Goal: Use online tool/utility: Utilize a website feature to perform a specific function

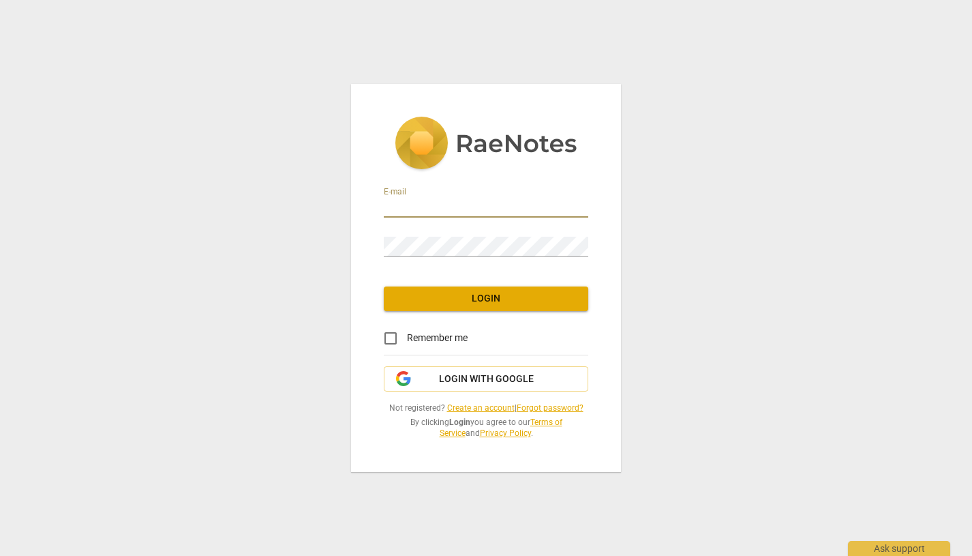
type input "[EMAIL_ADDRESS][DOMAIN_NAME]"
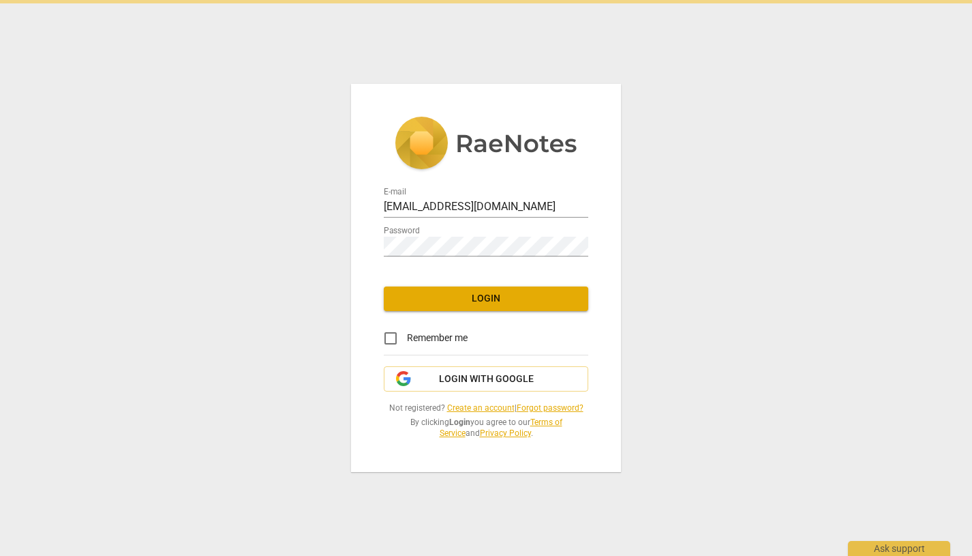
click at [434, 235] on div "Password" at bounding box center [486, 241] width 205 height 31
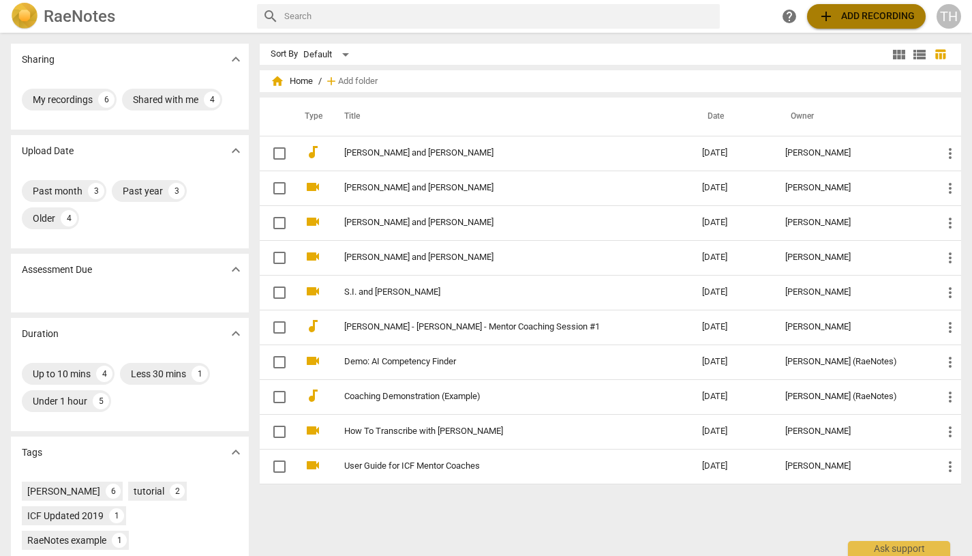
click at [835, 14] on span "add" at bounding box center [826, 16] width 16 height 16
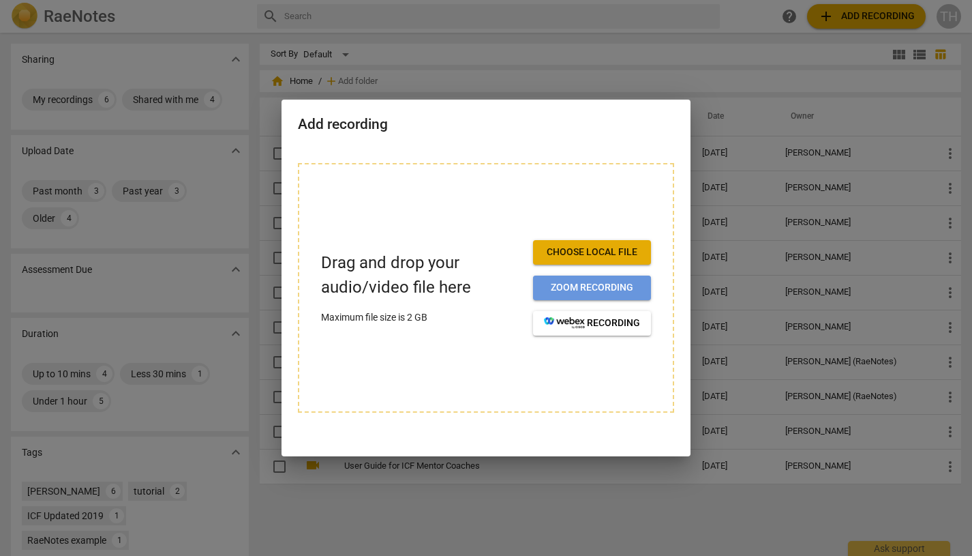
click at [565, 289] on span "Zoom recording" at bounding box center [592, 288] width 96 height 14
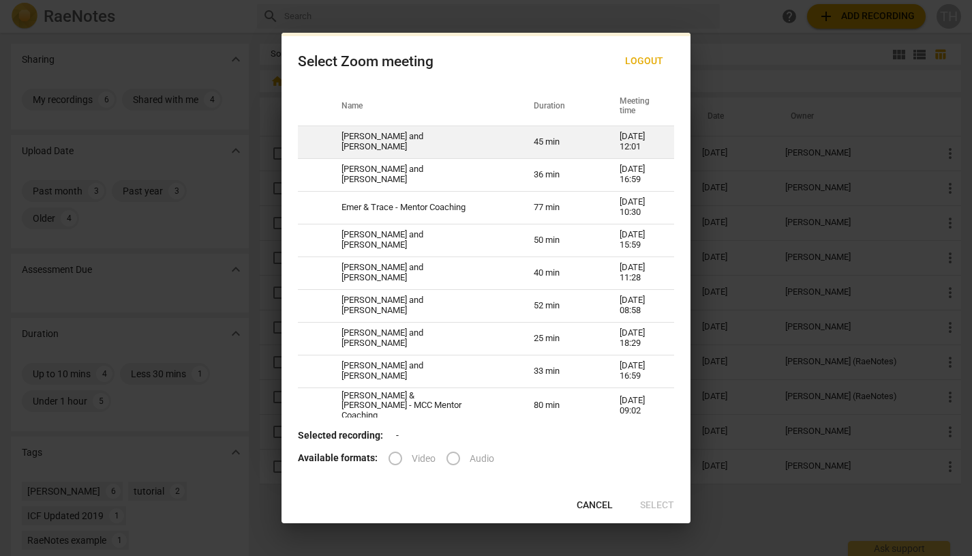
click at [374, 141] on td "[PERSON_NAME] and [PERSON_NAME]" at bounding box center [421, 141] width 192 height 33
radio input "true"
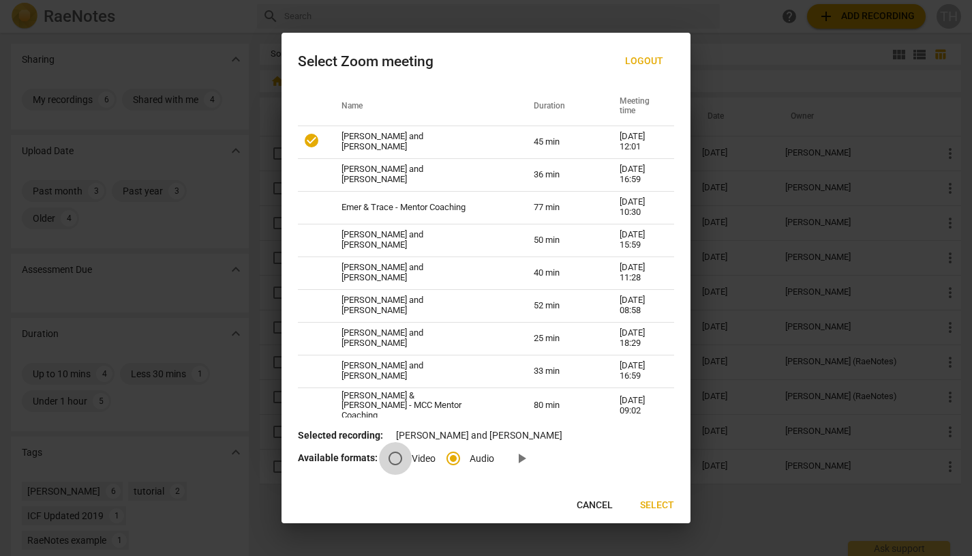
click at [396, 457] on input "Video" at bounding box center [395, 458] width 33 height 33
radio input "true"
click at [655, 502] on span "Select" at bounding box center [657, 506] width 34 height 14
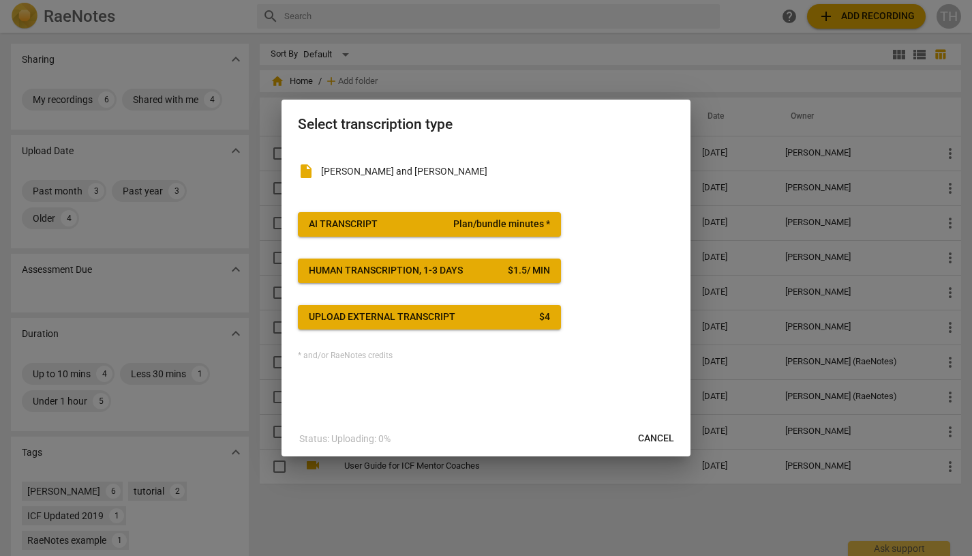
click at [391, 227] on span "AI Transcript Plan/bundle minutes *" at bounding box center [429, 225] width 241 height 14
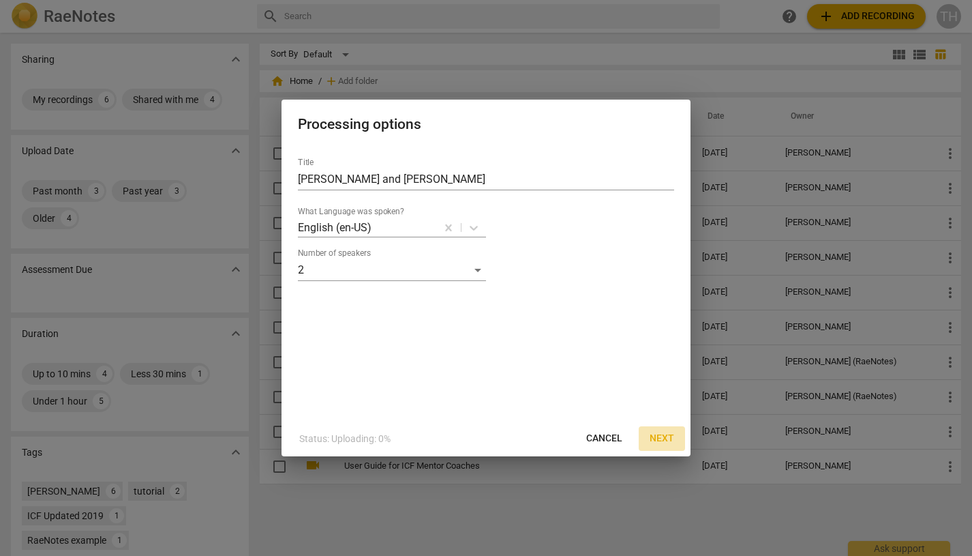
click at [662, 435] on span "Next" at bounding box center [662, 439] width 25 height 14
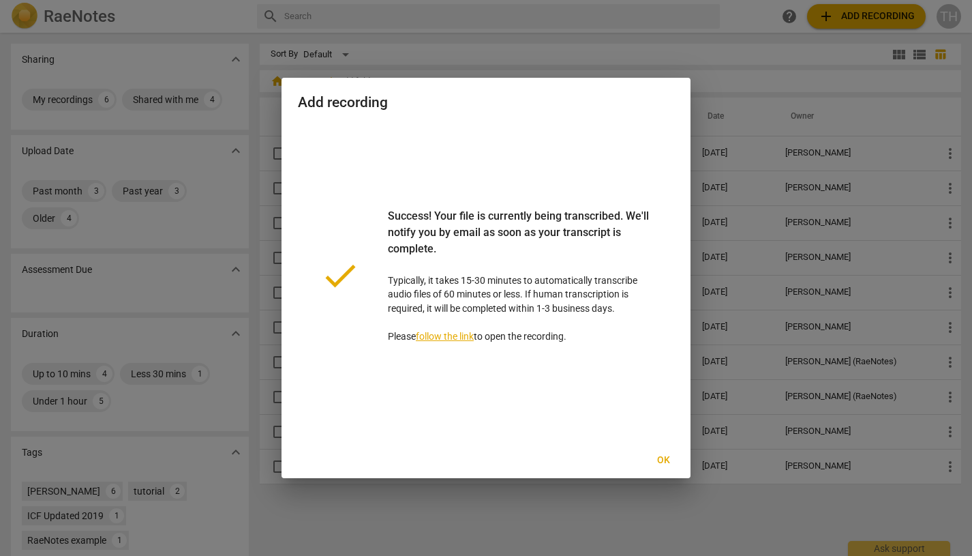
click at [663, 458] on span "Ok" at bounding box center [664, 460] width 22 height 14
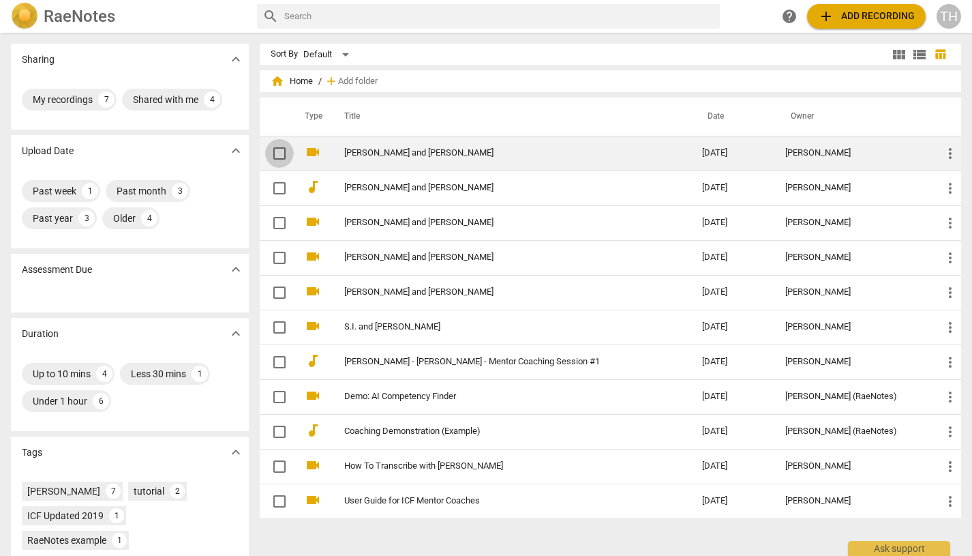
click at [276, 153] on input "checkbox" at bounding box center [279, 153] width 29 height 16
checkbox input "false"
click at [408, 151] on link "[PERSON_NAME] and [PERSON_NAME]" at bounding box center [499, 153] width 310 height 10
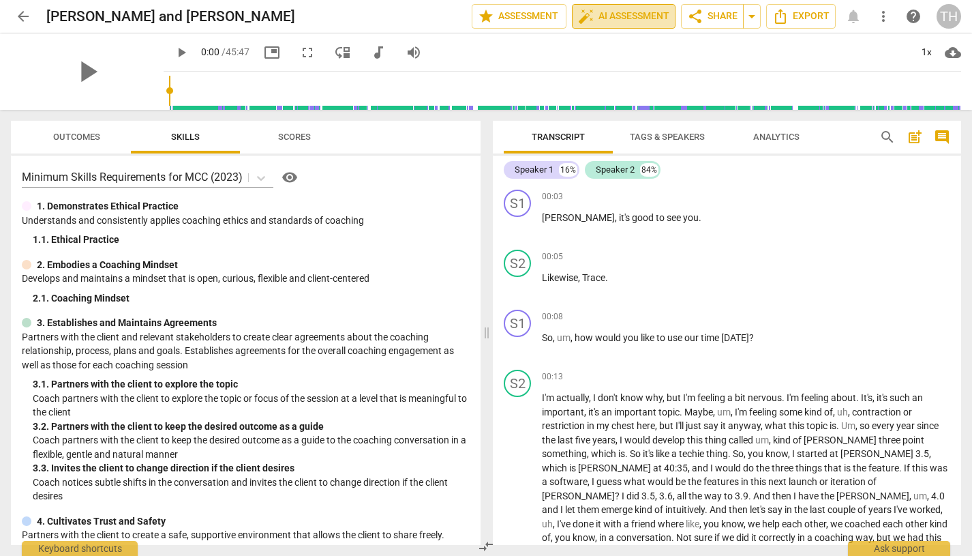
click at [638, 17] on span "auto_fix_high AI Assessment" at bounding box center [623, 16] width 91 height 16
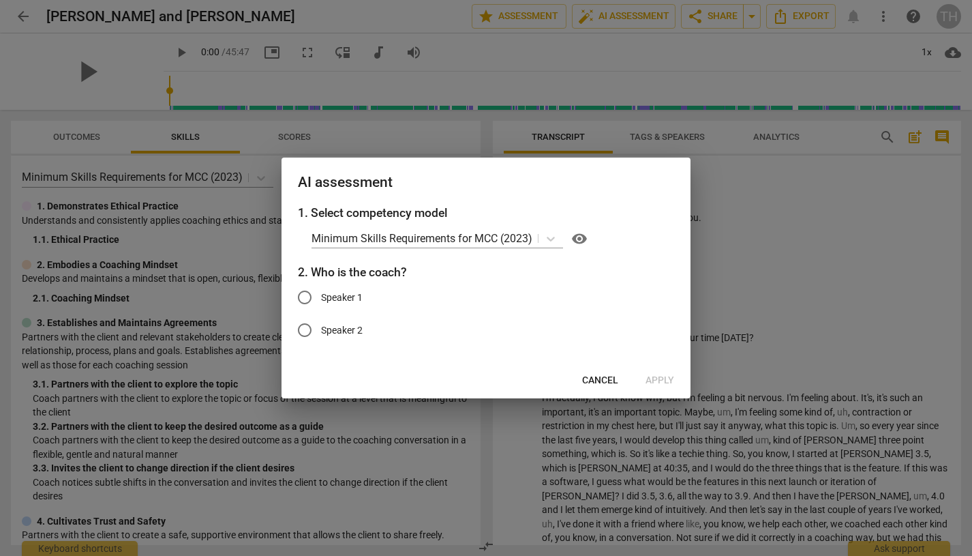
click at [304, 296] on input "Speaker 1" at bounding box center [304, 297] width 33 height 33
radio input "true"
drag, startPoint x: 449, startPoint y: 190, endPoint x: 296, endPoint y: 227, distance: 157.8
click at [295, 227] on div "AI assessment 1. Select competency model Minimum Skills Requirements for MCC (2…" at bounding box center [486, 278] width 409 height 241
click at [600, 374] on span "Cancel" at bounding box center [600, 381] width 36 height 14
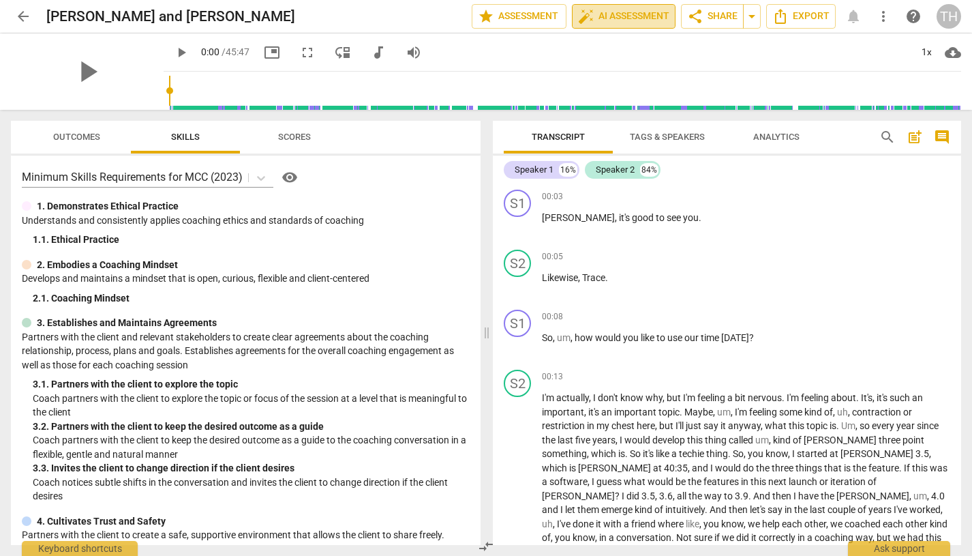
click at [626, 17] on span "auto_fix_high AI Assessment" at bounding box center [623, 16] width 91 height 16
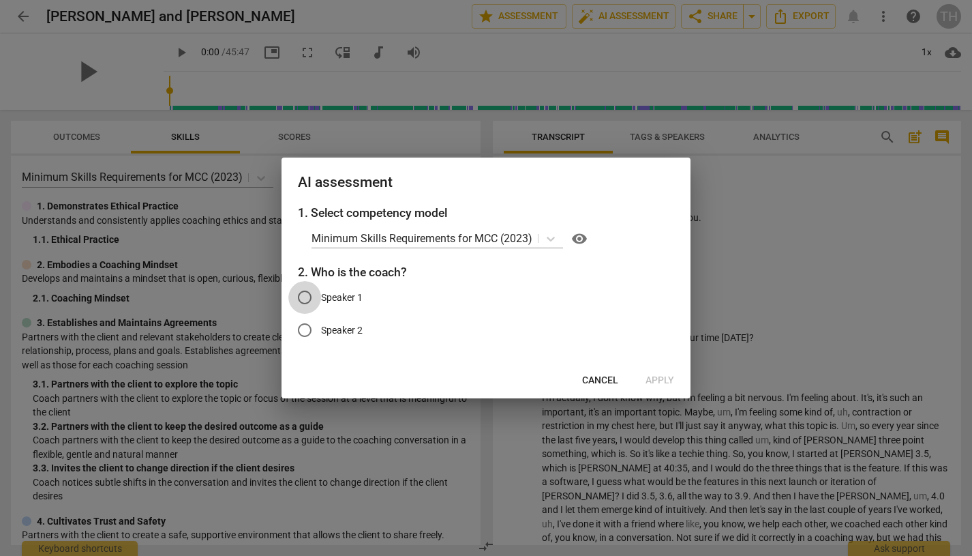
click at [300, 294] on input "Speaker 1" at bounding box center [304, 297] width 33 height 33
radio input "true"
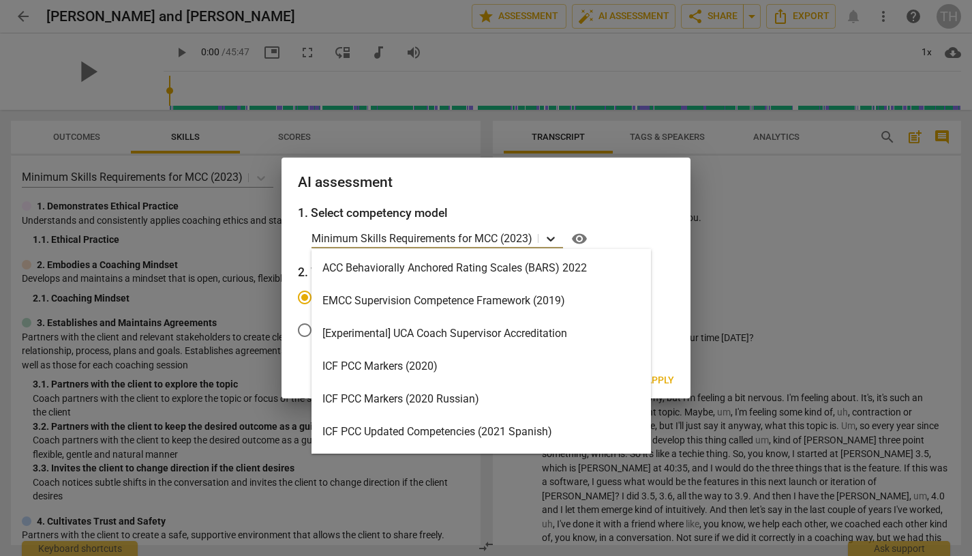
click at [551, 235] on icon at bounding box center [551, 239] width 14 height 14
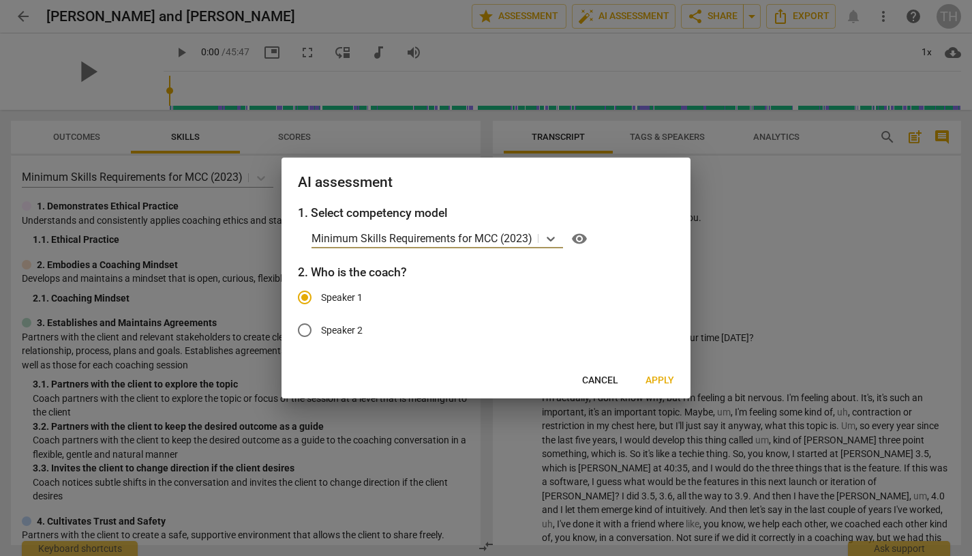
click at [661, 377] on span "Apply" at bounding box center [660, 381] width 29 height 14
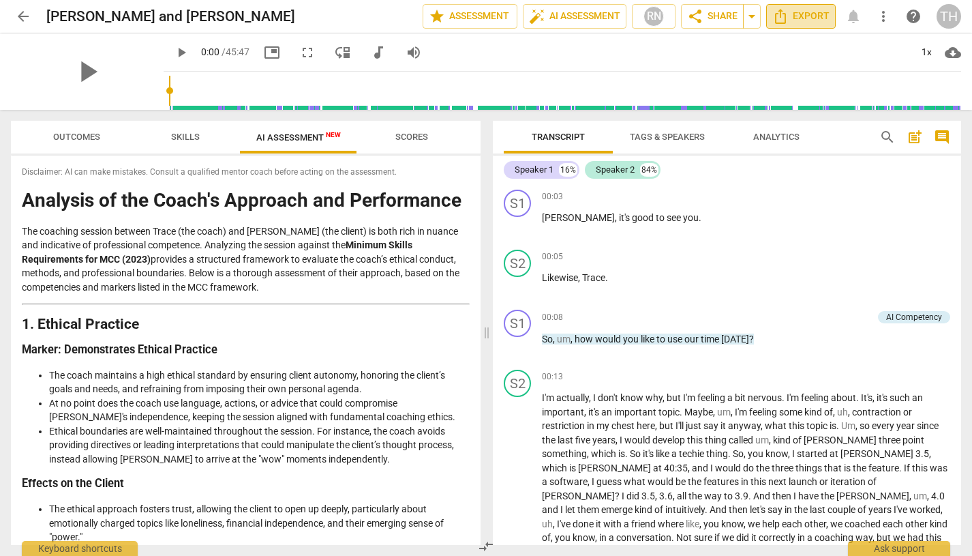
click at [812, 20] on span "Export" at bounding box center [801, 16] width 57 height 16
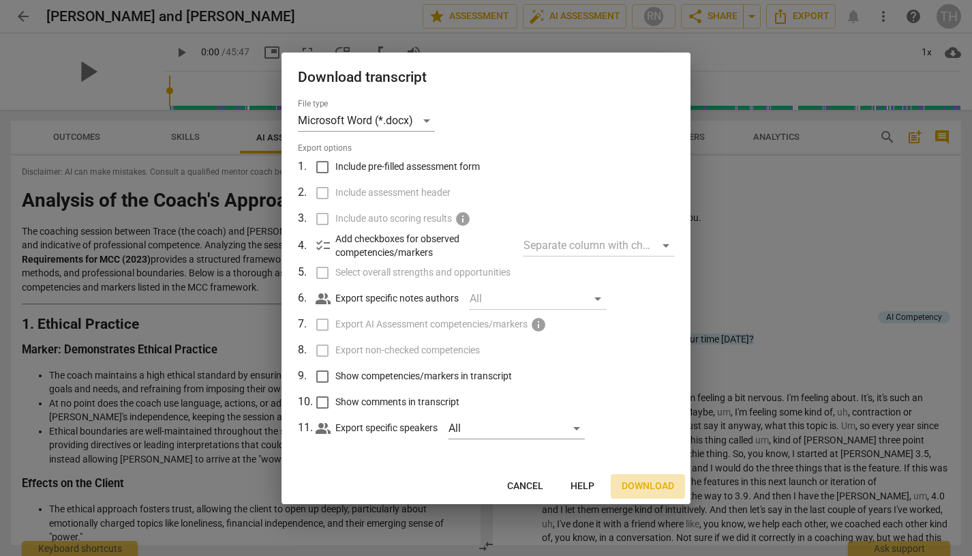
click at [644, 481] on span "Download" at bounding box center [648, 486] width 53 height 14
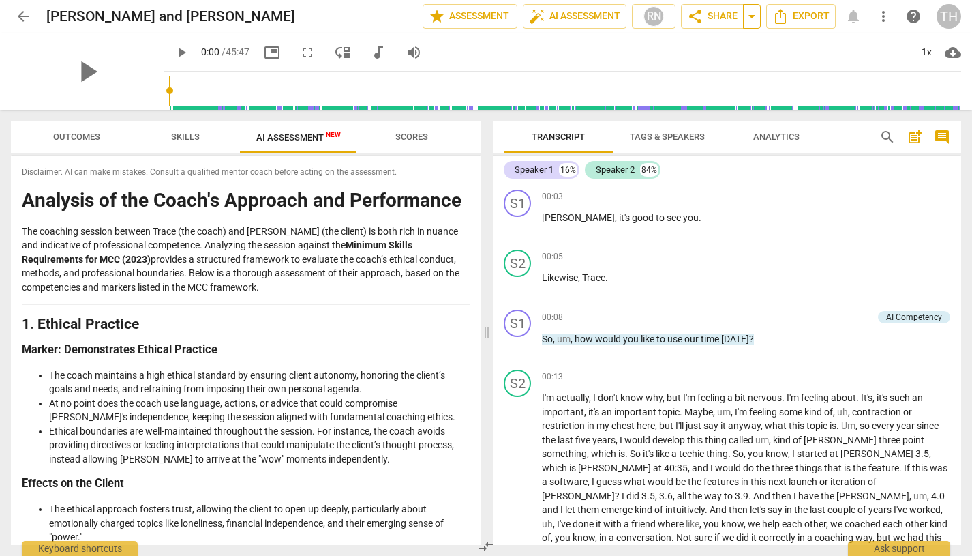
click at [752, 13] on span "arrow_drop_down" at bounding box center [752, 16] width 16 height 16
click at [886, 14] on span "more_vert" at bounding box center [884, 16] width 16 height 16
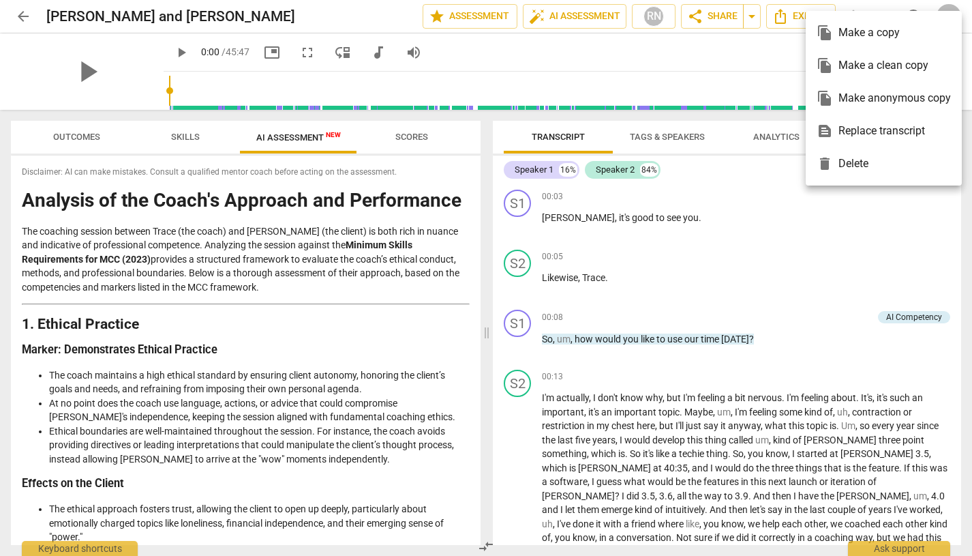
click at [807, 277] on div at bounding box center [486, 278] width 972 height 556
